Goal: Navigation & Orientation: Find specific page/section

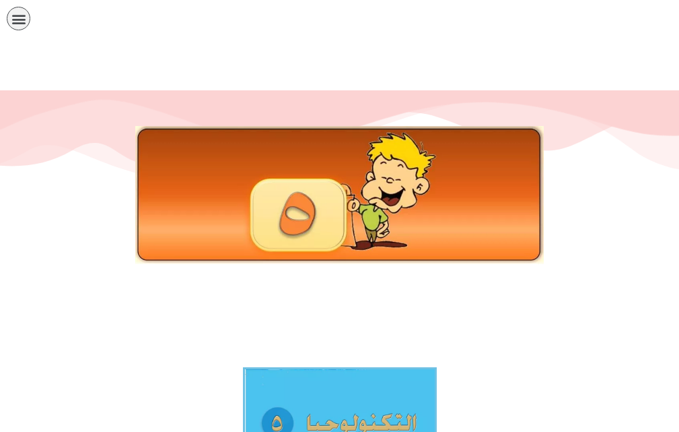
scroll to position [350, 0]
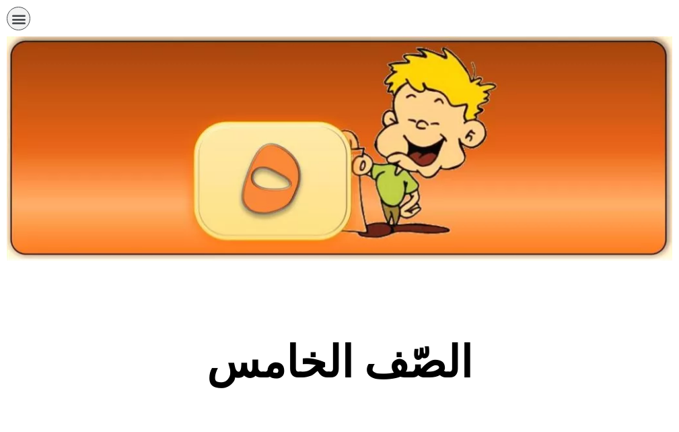
scroll to position [784, 0]
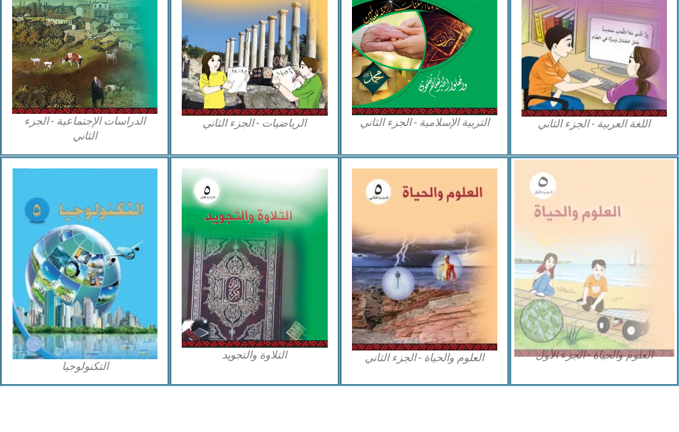
click at [570, 283] on img at bounding box center [594, 257] width 160 height 197
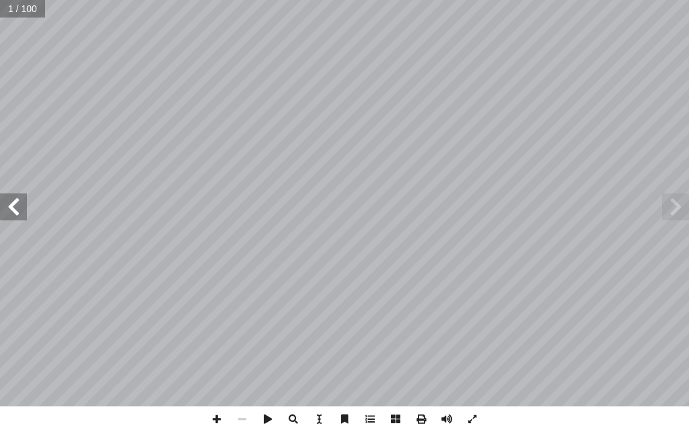
click at [13, 207] on span at bounding box center [13, 206] width 27 height 27
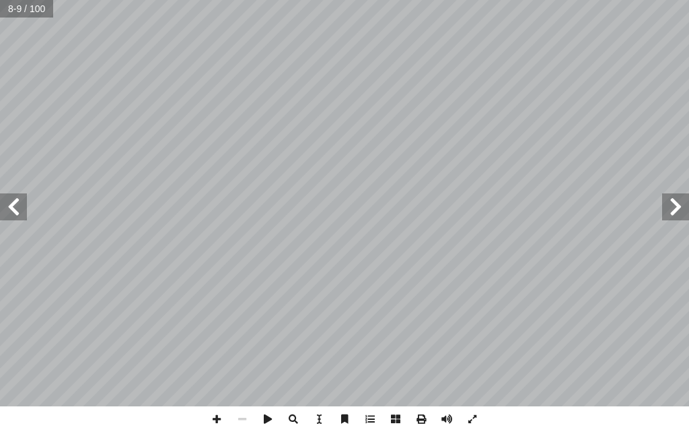
click at [13, 207] on span at bounding box center [13, 206] width 27 height 27
